Goal: Task Accomplishment & Management: Manage account settings

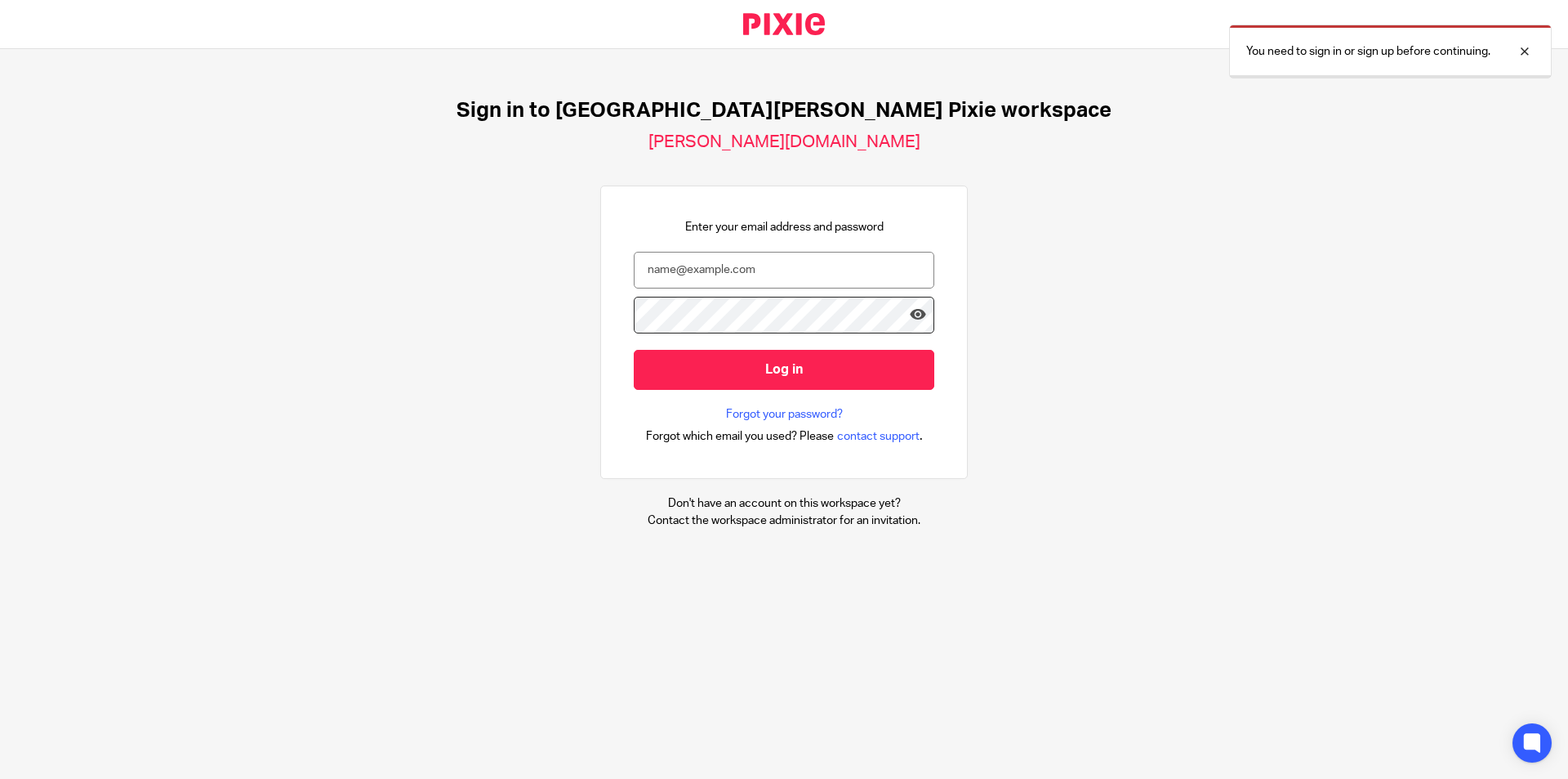
click at [742, 280] on input "email" at bounding box center [784, 271] width 301 height 37
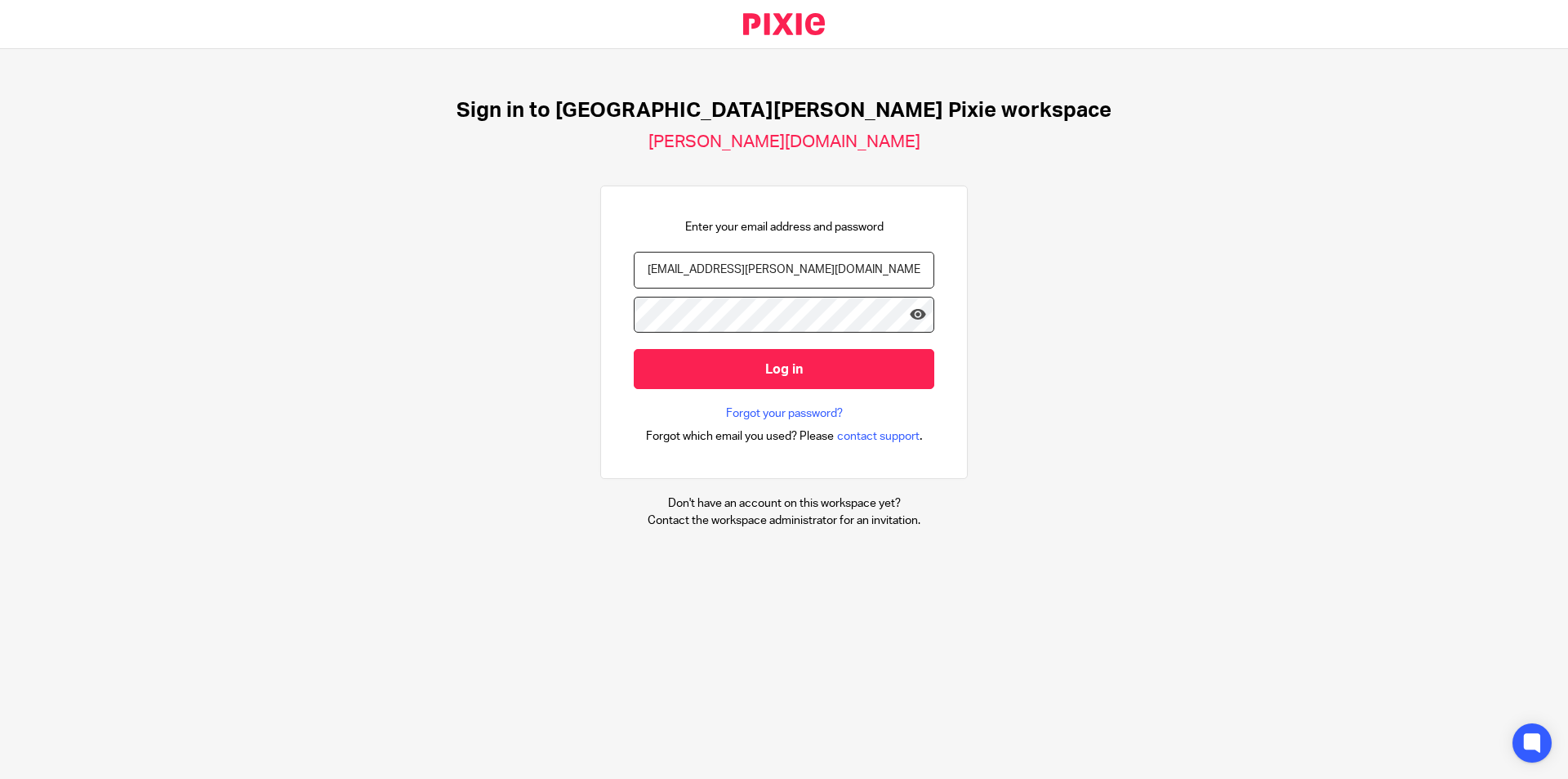
type input "[EMAIL_ADDRESS][PERSON_NAME][DOMAIN_NAME]"
click at [634, 349] on input "Log in" at bounding box center [784, 369] width 301 height 40
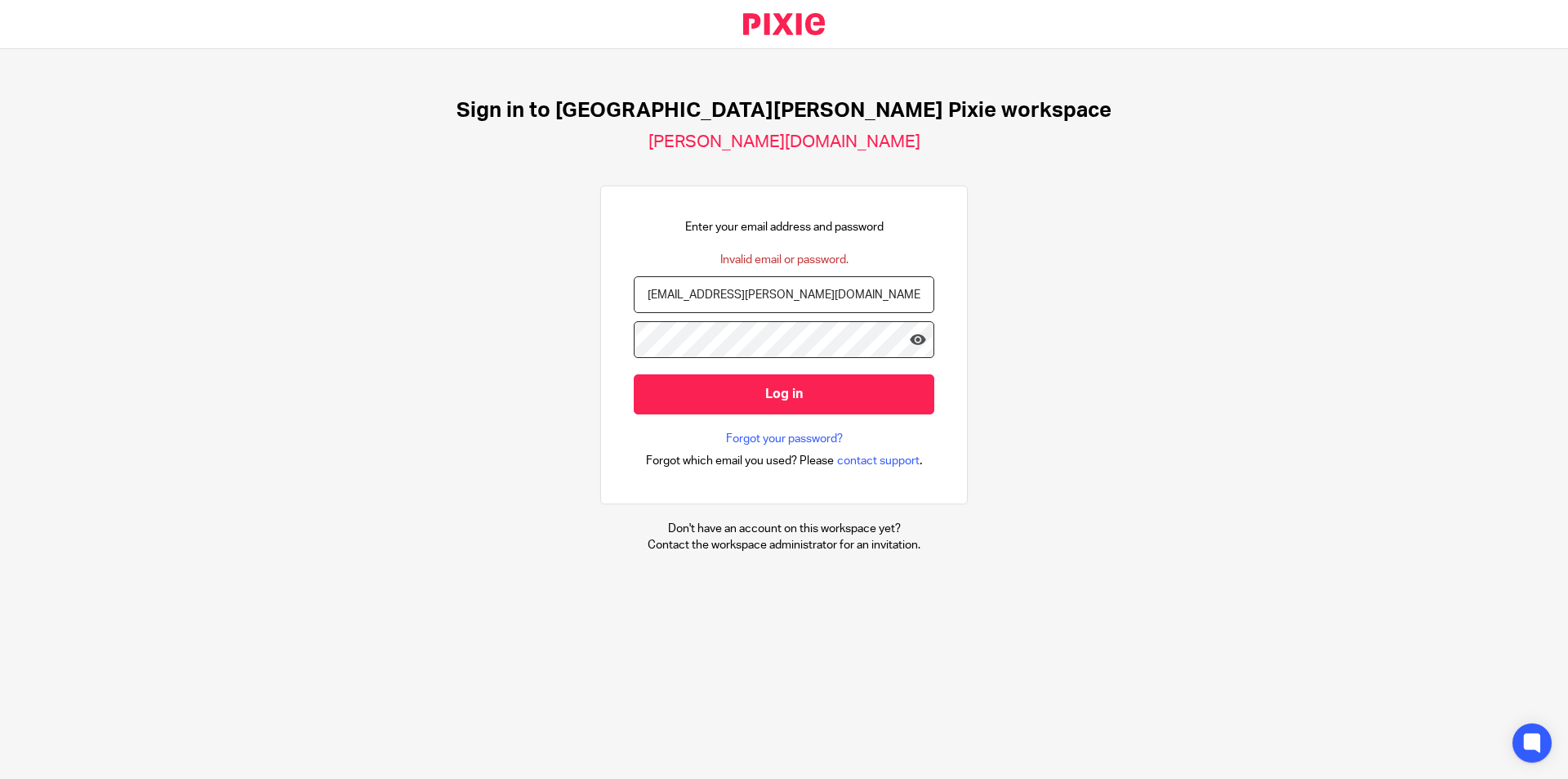
click at [634, 374] on input "Log in" at bounding box center [784, 393] width 301 height 40
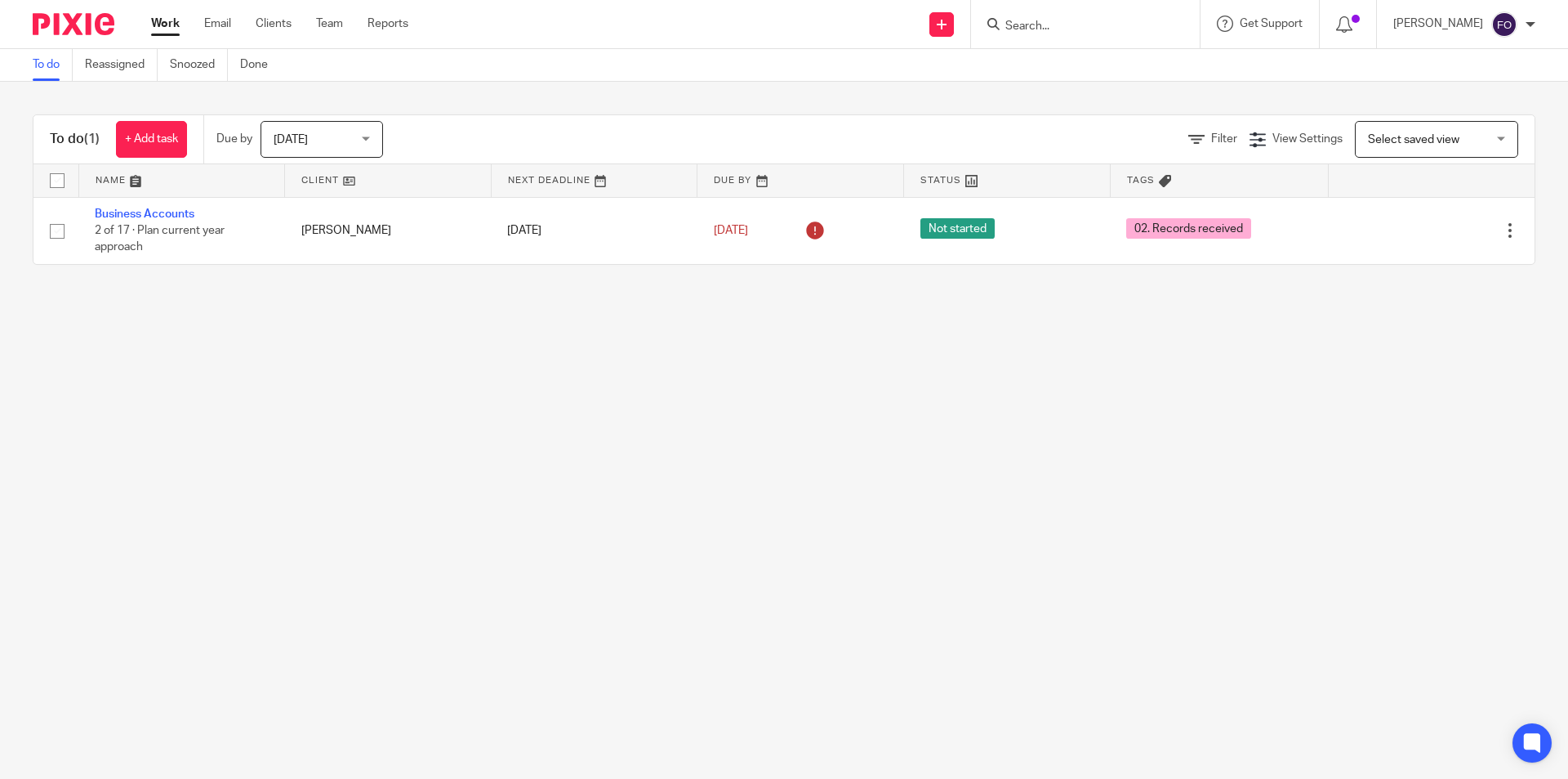
click at [868, 424] on main "To do Reassigned Snoozed Done To do (1) + Add task Due by Today Today Today Tom…" at bounding box center [784, 389] width 1568 height 779
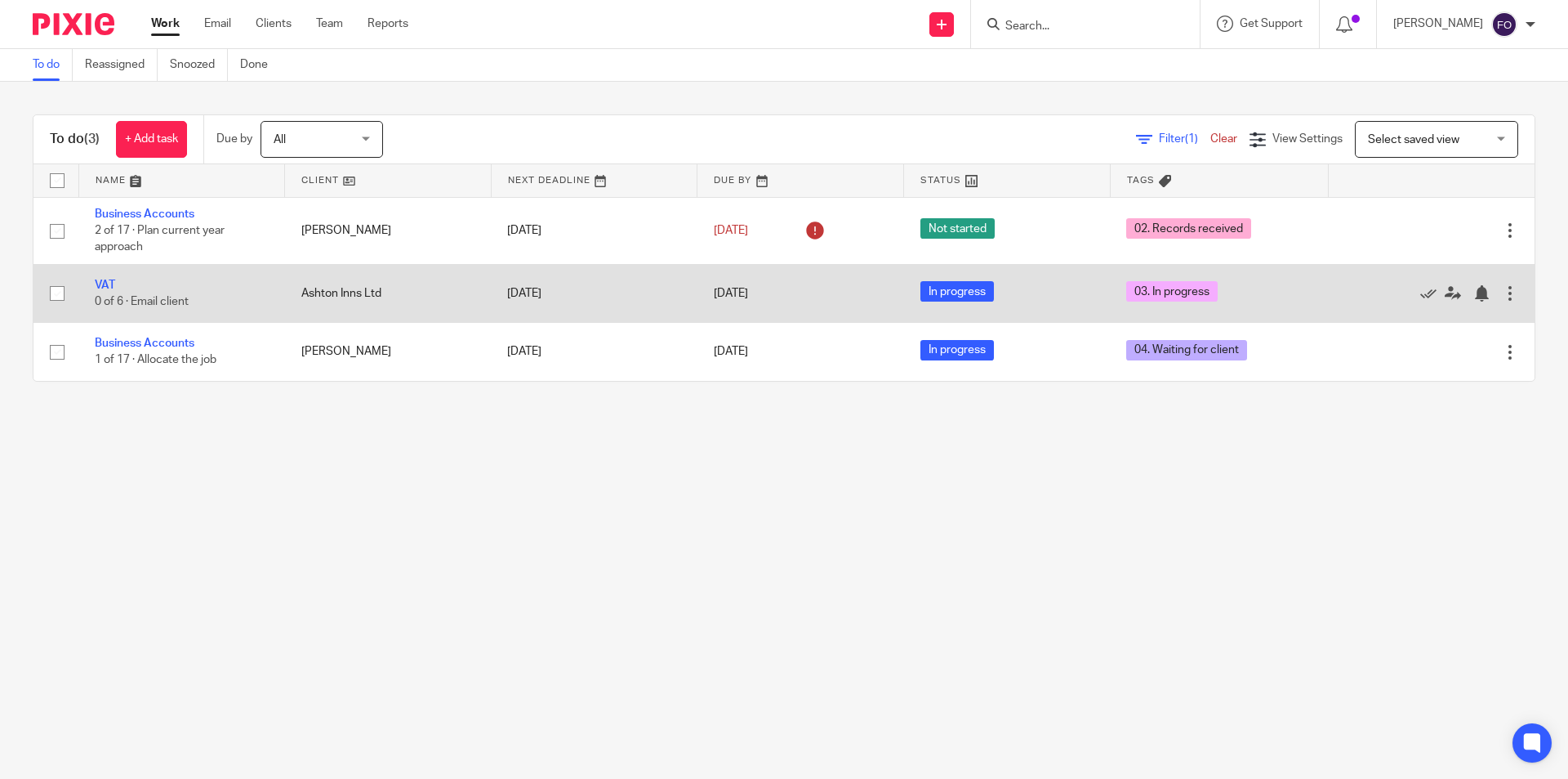
click at [98, 275] on td "VAT 0 of 6 · Email client" at bounding box center [182, 294] width 207 height 58
click at [101, 285] on link "VAT" at bounding box center [104, 285] width 20 height 11
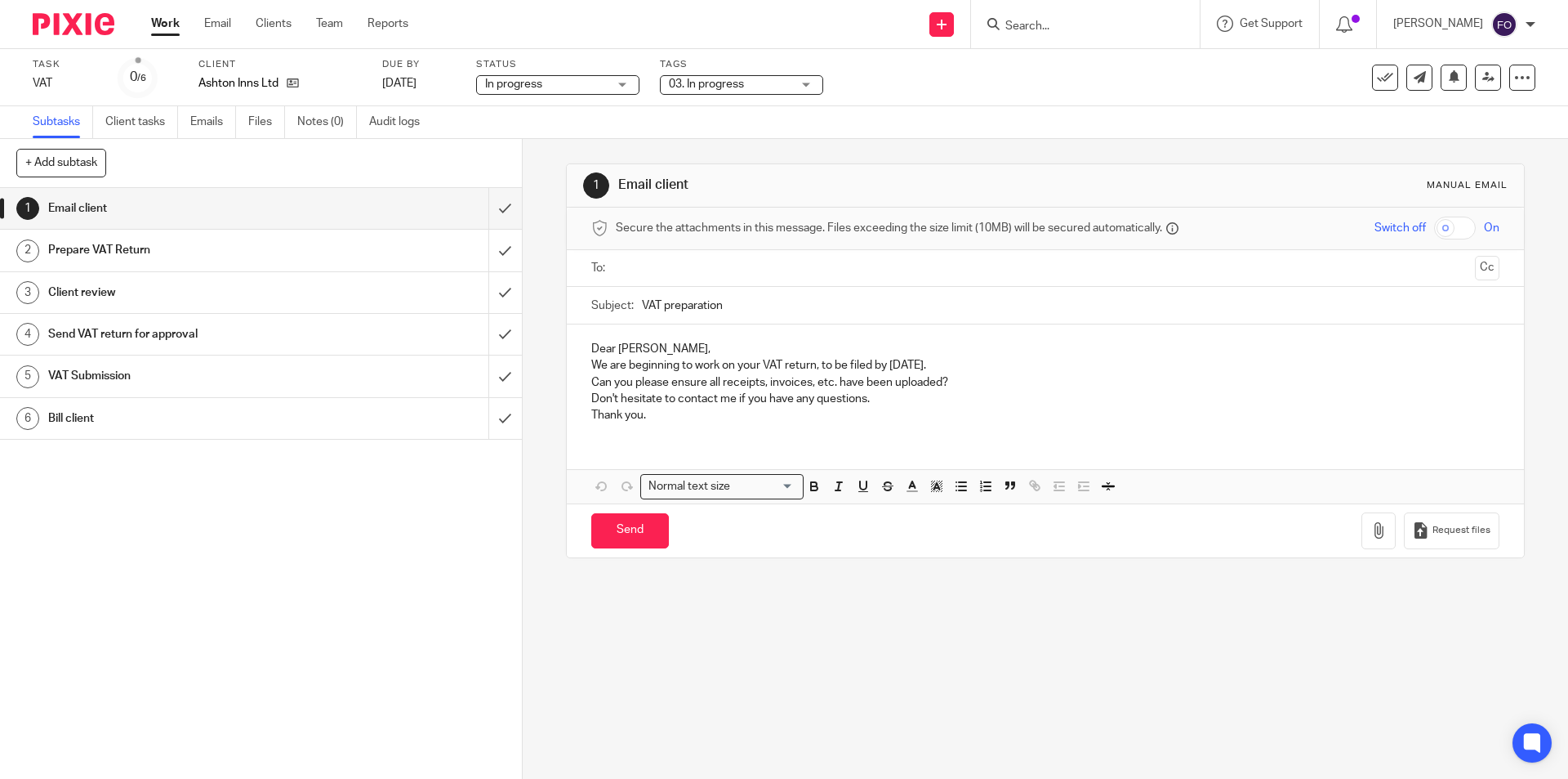
click at [613, 80] on div "In progress In progress" at bounding box center [558, 85] width 164 height 19
click at [1457, 74] on div "See template in use Advanced task editor Copy task Change schedule [GEOGRAPHIC_…" at bounding box center [1454, 78] width 164 height 27
click at [1460, 74] on div "See template in use Advanced task editor Copy task Change schedule [GEOGRAPHIC_…" at bounding box center [1454, 78] width 164 height 27
click at [1475, 77] on link at bounding box center [1488, 78] width 27 height 27
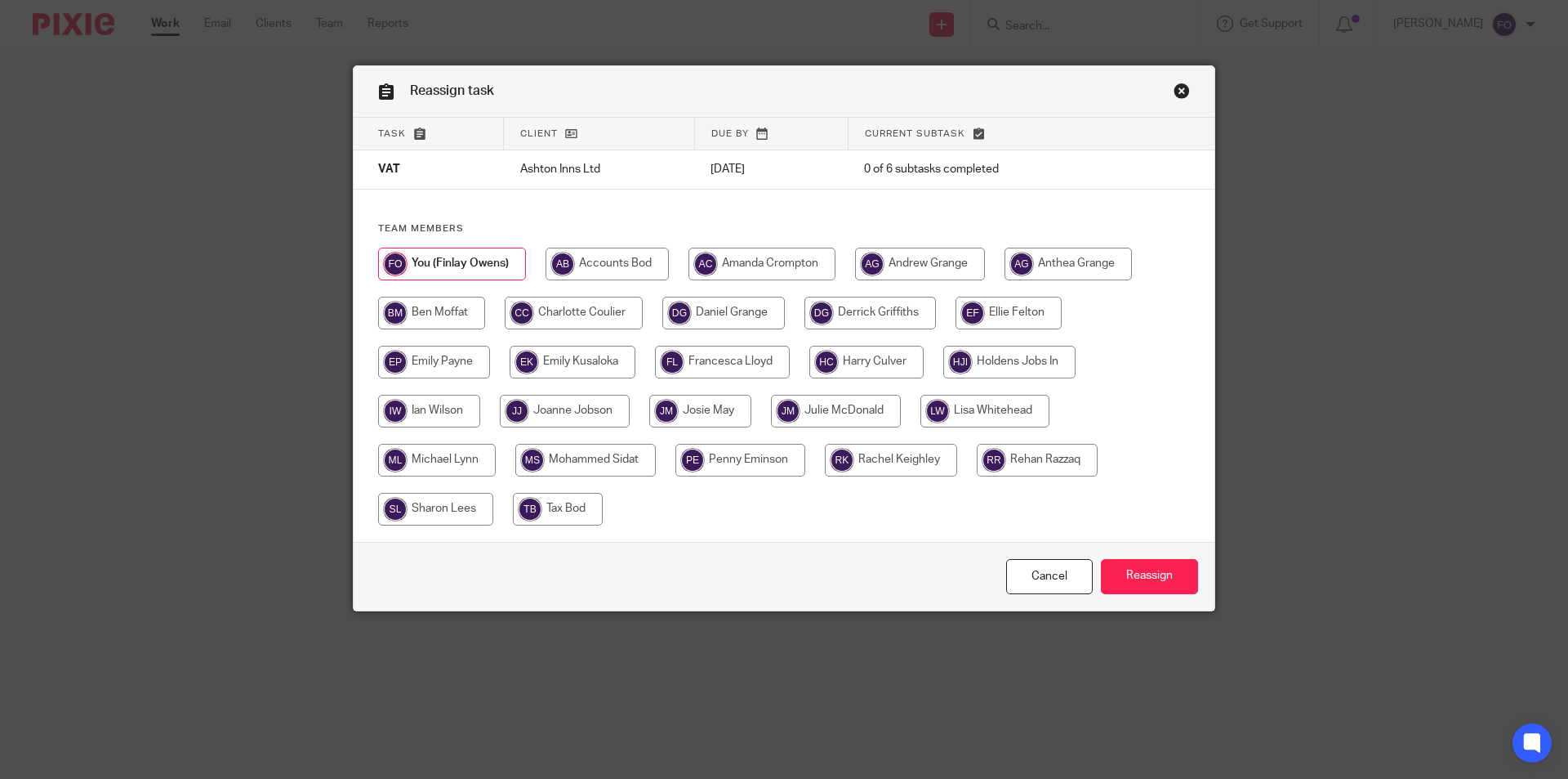
click at [752, 268] on input "radio" at bounding box center [762, 263] width 147 height 33
radio input "true"
click at [1138, 562] on input "Reassign" at bounding box center [1150, 577] width 97 height 35
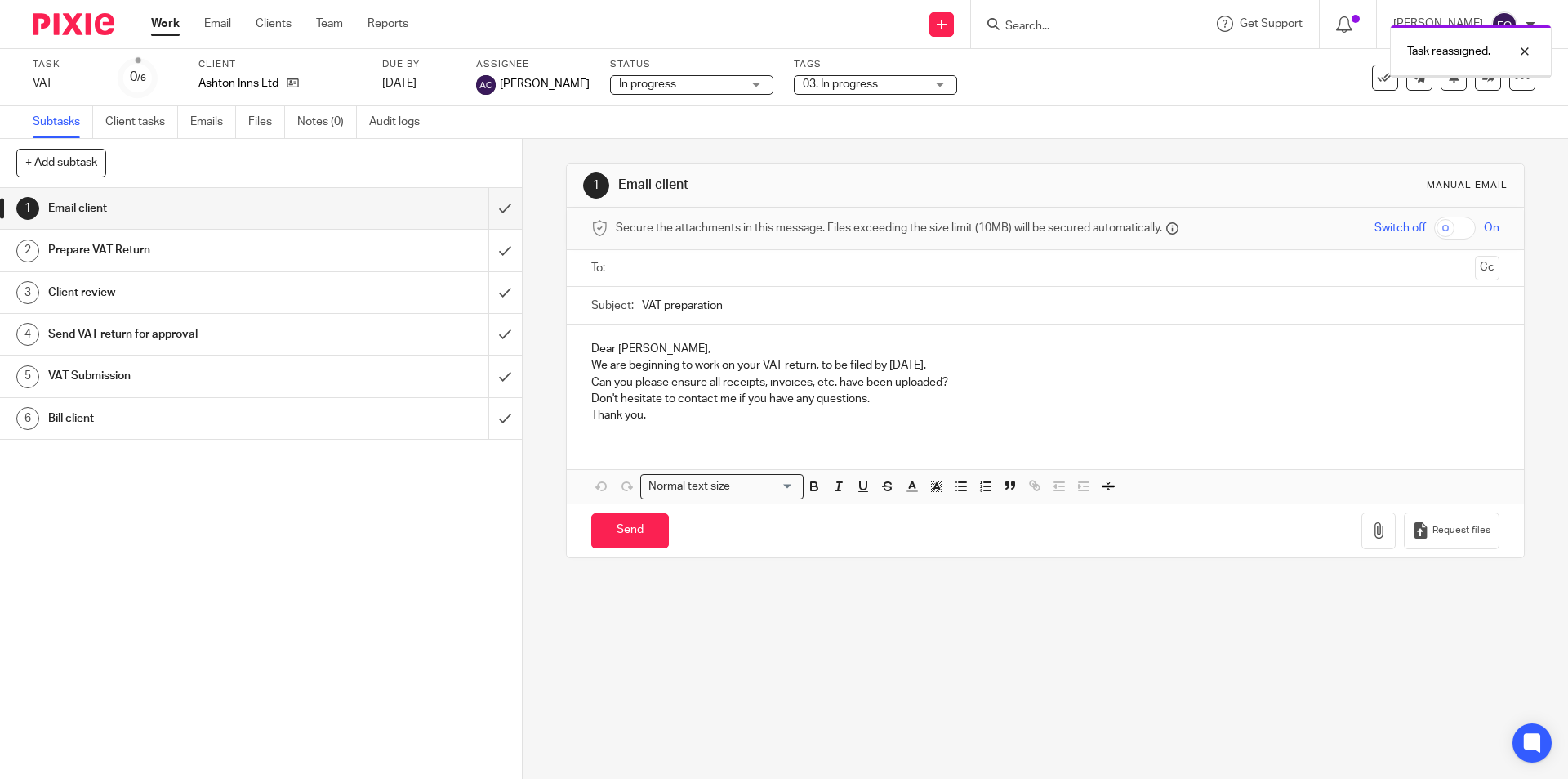
click at [76, 29] on img at bounding box center [73, 24] width 81 height 22
